Goal: Task Accomplishment & Management: Manage account settings

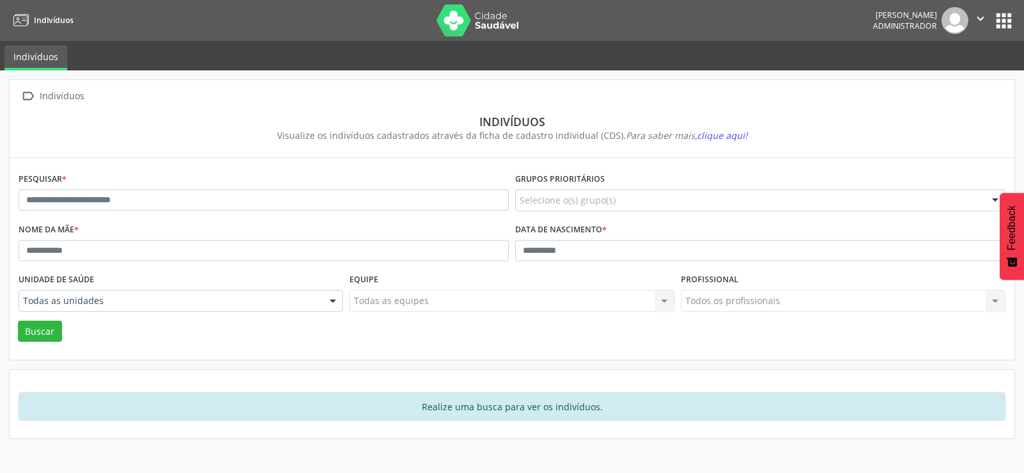
click at [991, 19] on button "" at bounding box center [981, 20] width 24 height 27
click at [1006, 24] on button "apps" at bounding box center [1004, 21] width 22 height 22
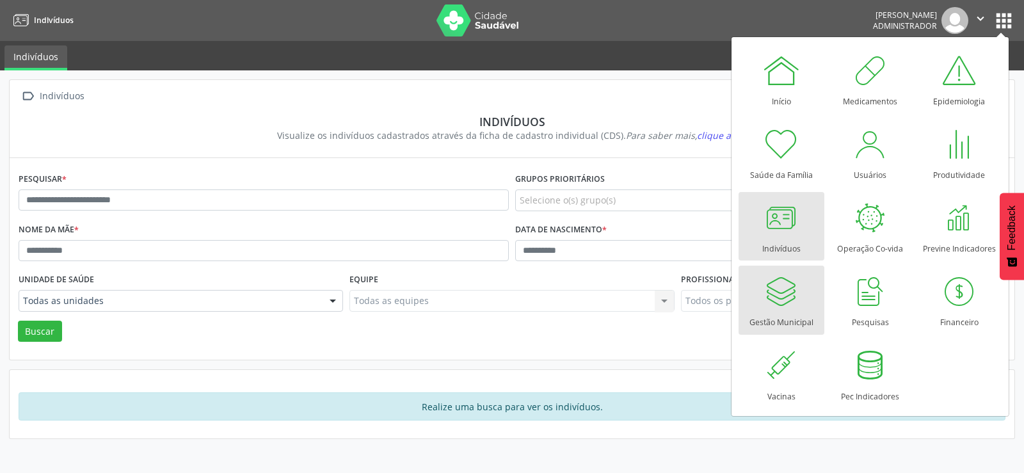
click at [777, 298] on div at bounding box center [781, 291] width 38 height 38
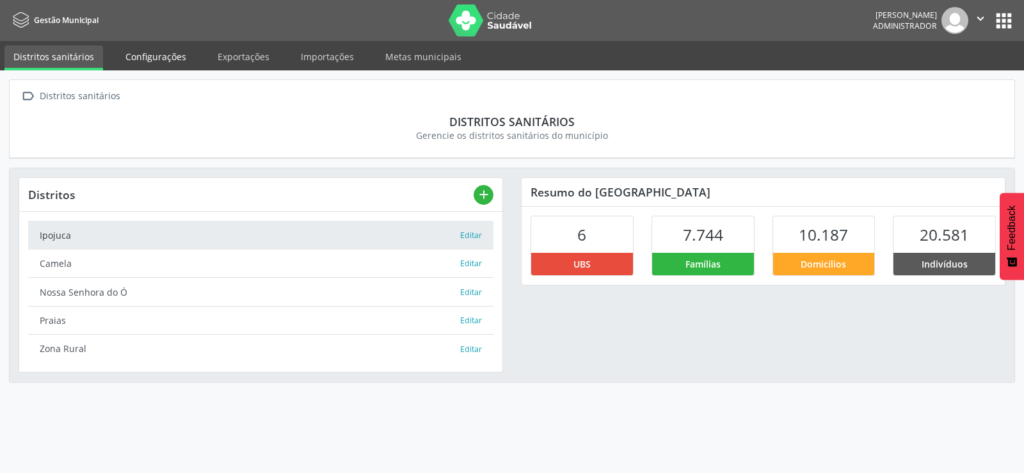
click at [149, 61] on link "Configurações" at bounding box center [156, 56] width 79 height 22
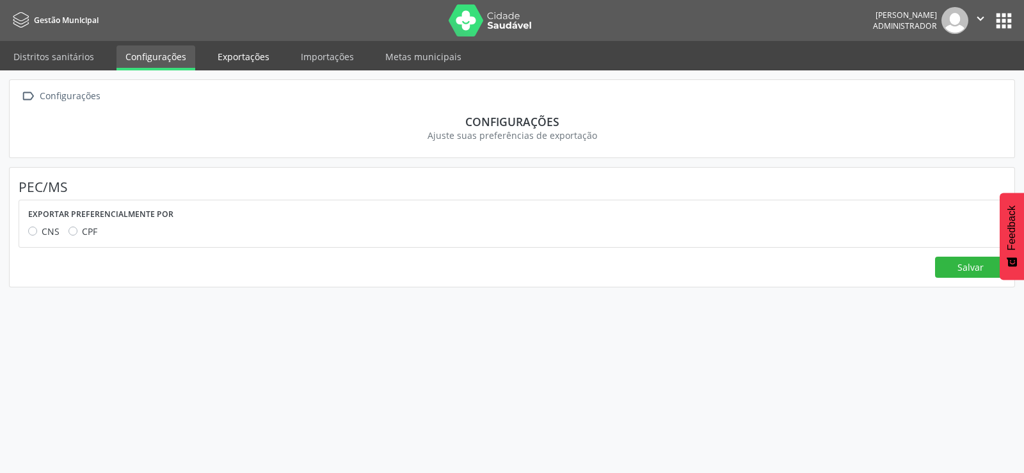
click at [235, 58] on link "Exportações" at bounding box center [244, 56] width 70 height 22
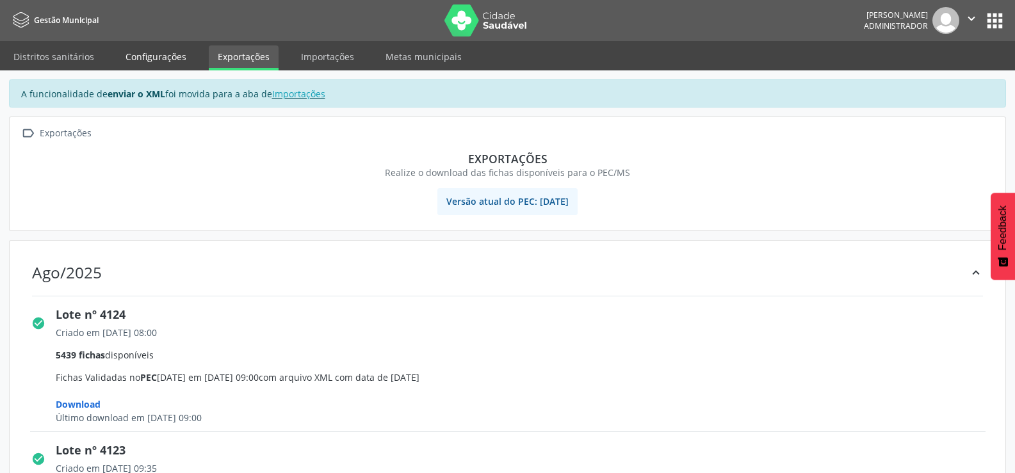
click at [172, 59] on link "Configurações" at bounding box center [156, 56] width 79 height 22
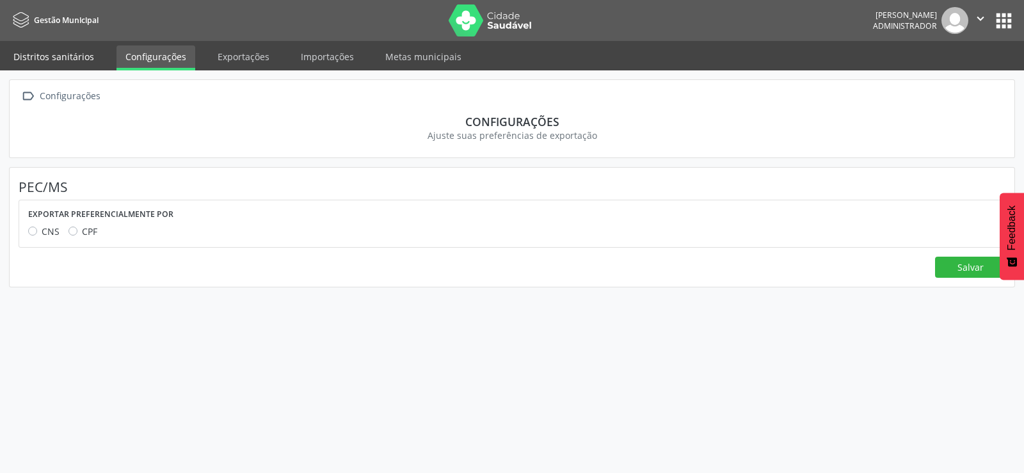
click at [46, 55] on link "Distritos sanitários" at bounding box center [53, 56] width 99 height 22
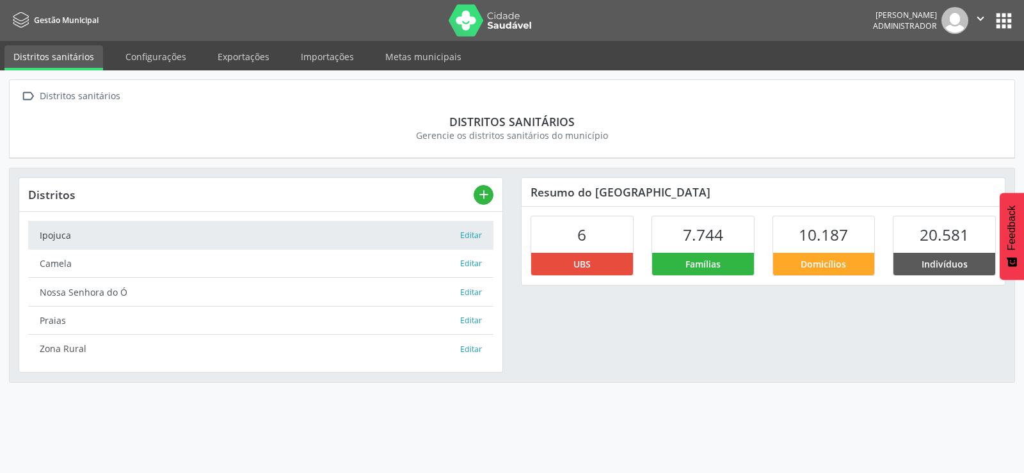
click at [979, 17] on icon "" at bounding box center [981, 19] width 14 height 14
click at [938, 76] on link "Sair" at bounding box center [948, 78] width 88 height 18
